Goal: Task Accomplishment & Management: Manage account settings

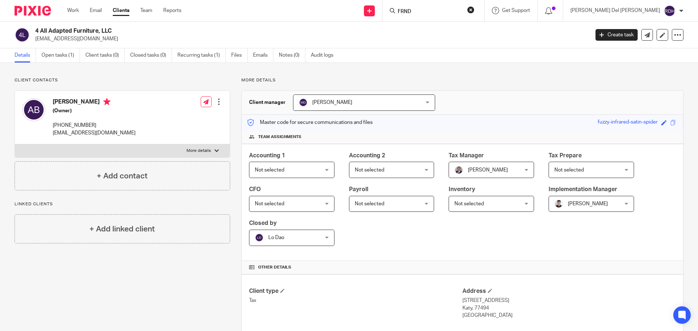
type input "FRND"
click button "submit" at bounding box center [0, 0] width 0 height 0
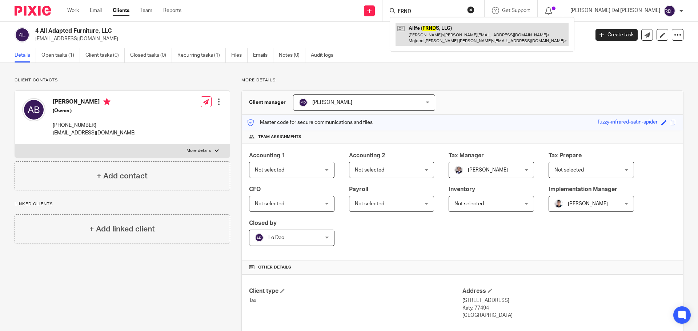
click at [480, 36] on link at bounding box center [481, 34] width 173 height 23
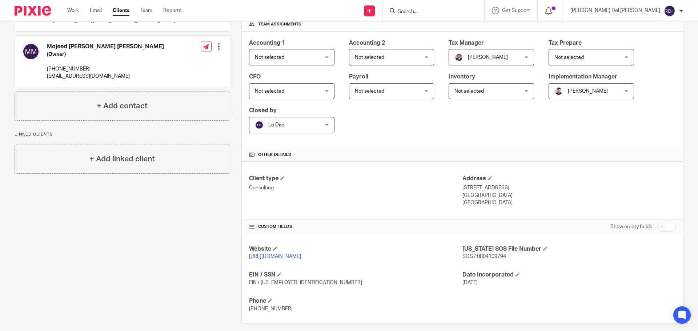
scroll to position [120, 0]
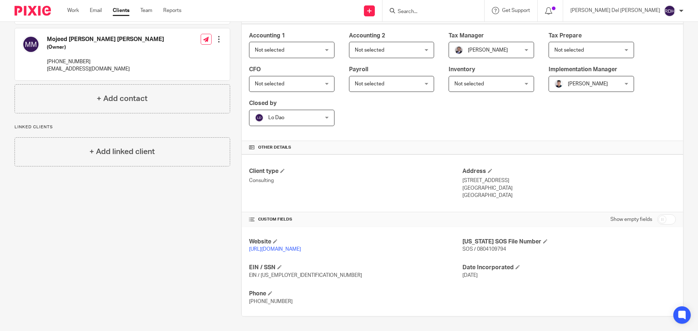
click at [664, 221] on input "checkbox" at bounding box center [666, 219] width 19 height 10
checkbox input "true"
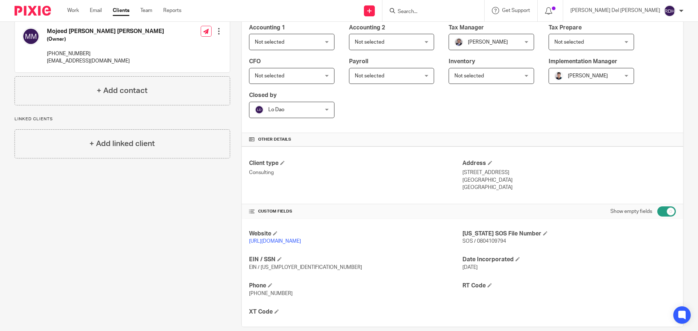
scroll to position [138, 0]
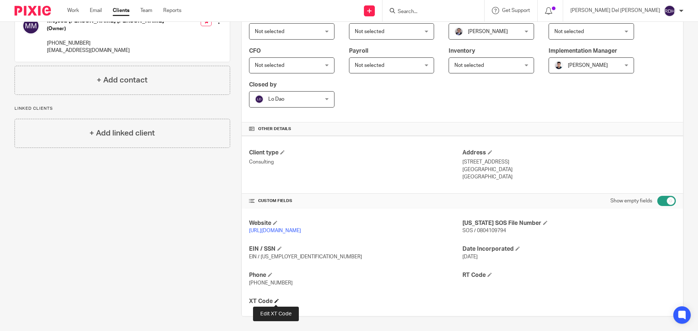
click at [274, 299] on span at bounding box center [276, 301] width 4 height 4
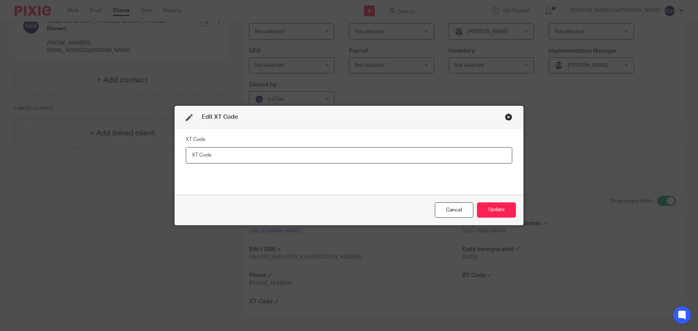
click at [225, 155] on input "text" at bounding box center [349, 155] width 326 height 16
paste input "XT 875158"
type input "XT 875158"
click at [487, 209] on button "Update" at bounding box center [496, 210] width 39 height 16
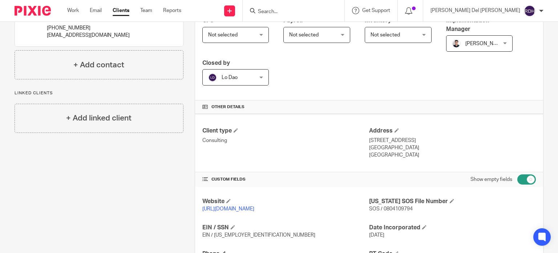
scroll to position [232, 0]
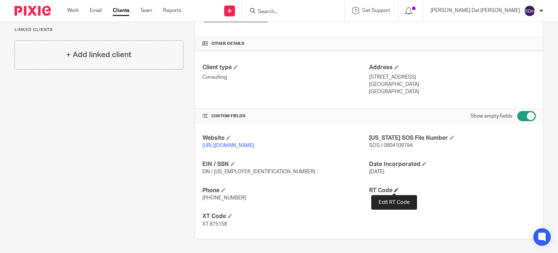
click at [394, 189] on span at bounding box center [396, 190] width 4 height 4
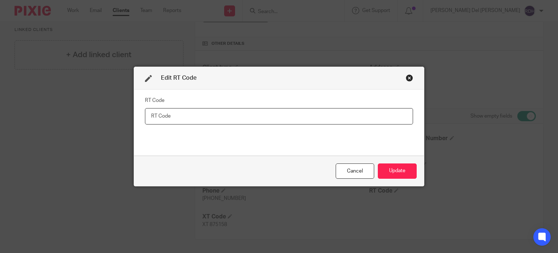
click at [192, 112] on input "text" at bounding box center [279, 116] width 268 height 16
paste input "RT927462 RT019935 RT019936"
type input "RT927462 RT019935 RT019936"
click at [393, 168] on button "Update" at bounding box center [397, 171] width 39 height 16
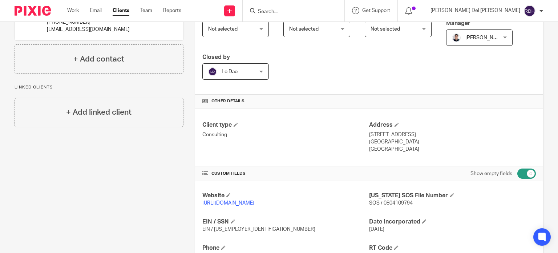
scroll to position [160, 0]
